Goal: Information Seeking & Learning: Check status

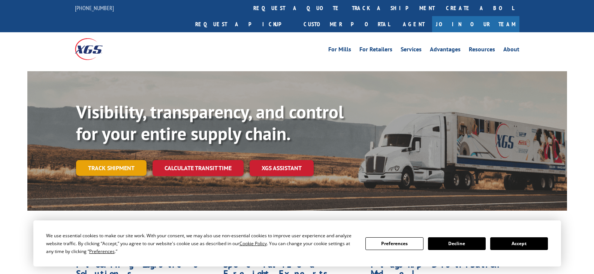
click at [112, 160] on link "Track shipment" at bounding box center [111, 168] width 70 height 16
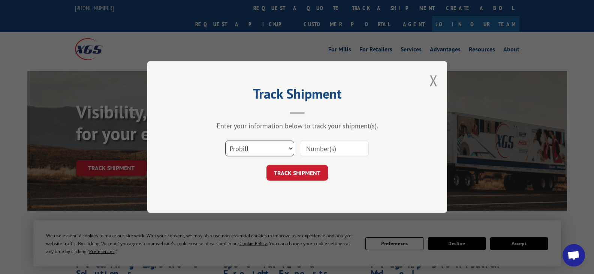
click at [255, 149] on select "Select category... Probill BOL PO" at bounding box center [259, 148] width 69 height 16
select select "bol"
click at [225, 140] on select "Select category... Probill BOL PO" at bounding box center [259, 148] width 69 height 16
click at [324, 148] on input at bounding box center [334, 148] width 69 height 16
paste input "6100054392"
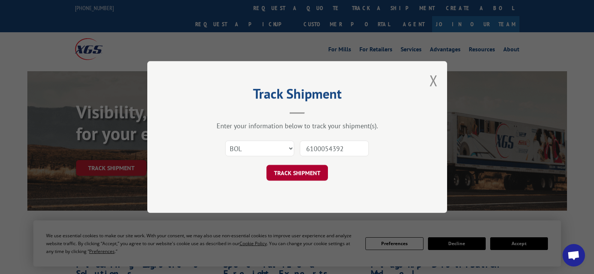
type input "6100054392"
click at [290, 169] on button "TRACK SHIPMENT" at bounding box center [296, 173] width 61 height 16
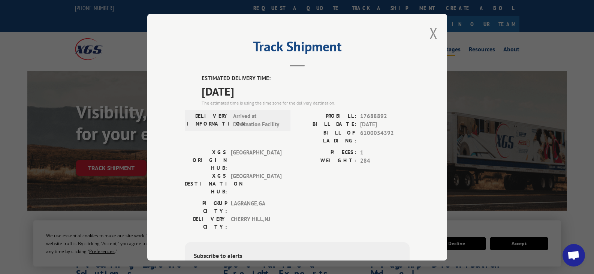
drag, startPoint x: 434, startPoint y: 33, endPoint x: 430, endPoint y: 33, distance: 4.1
click at [434, 33] on button "Close modal" at bounding box center [433, 33] width 8 height 20
